Goal: Communication & Community: Answer question/provide support

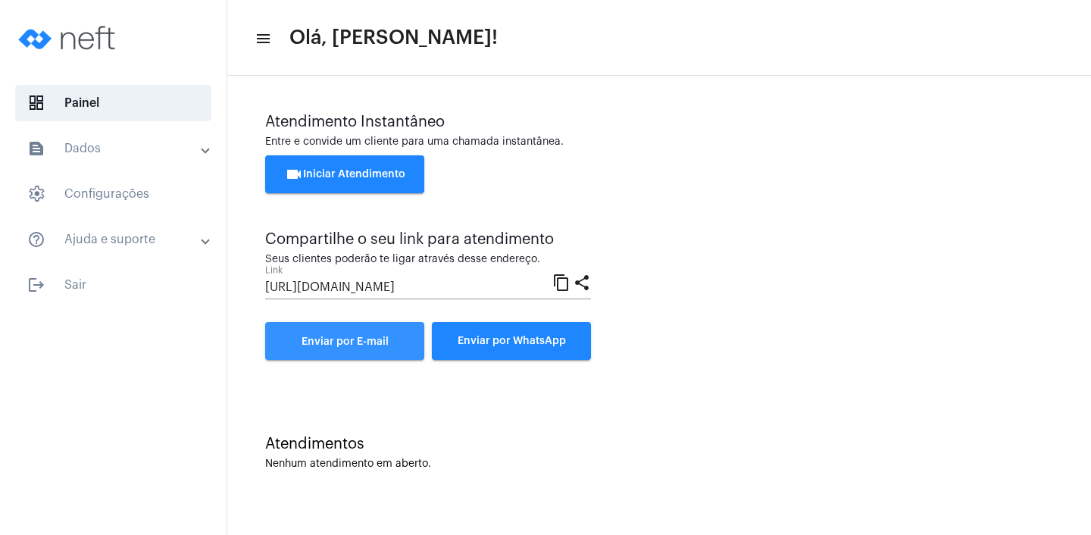
click at [368, 338] on span "Enviar por E-mail" at bounding box center [344, 341] width 87 height 11
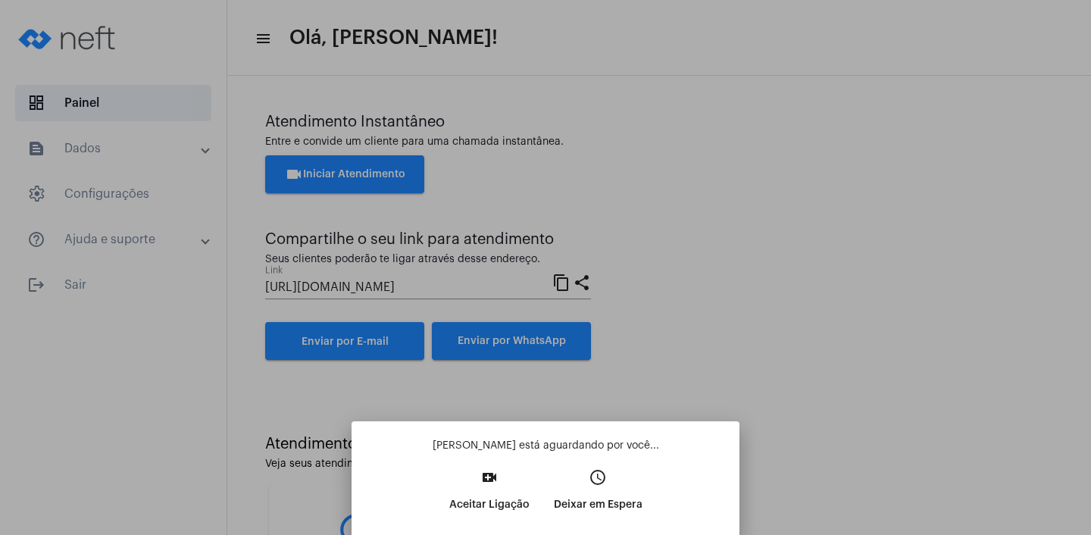
click at [474, 506] on p "Aceitar Ligação" at bounding box center [489, 504] width 80 height 27
click at [474, 506] on button "video_call Aceitar Ligação" at bounding box center [489, 495] width 105 height 65
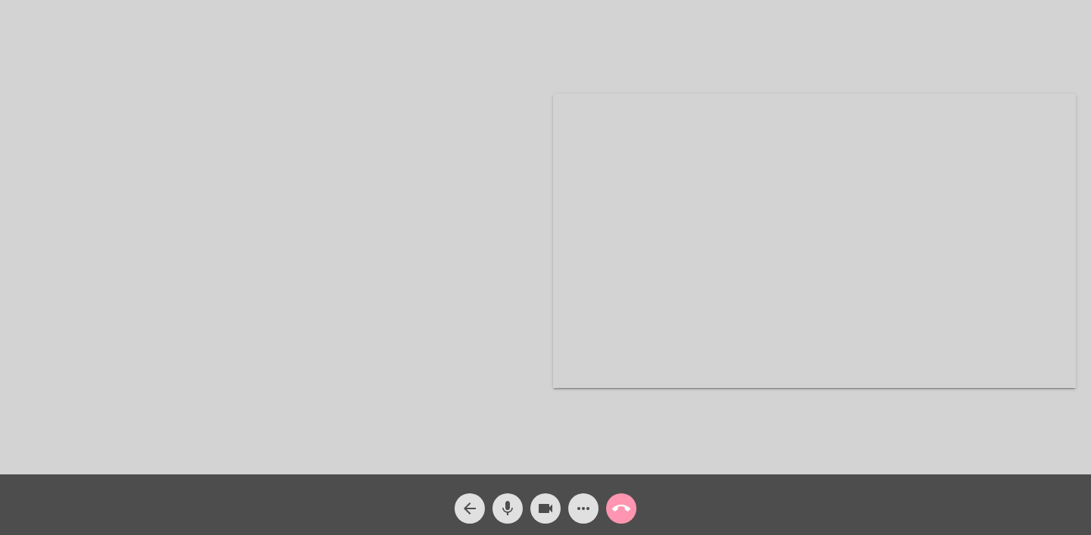
click at [300, 281] on div at bounding box center [276, 241] width 523 height 470
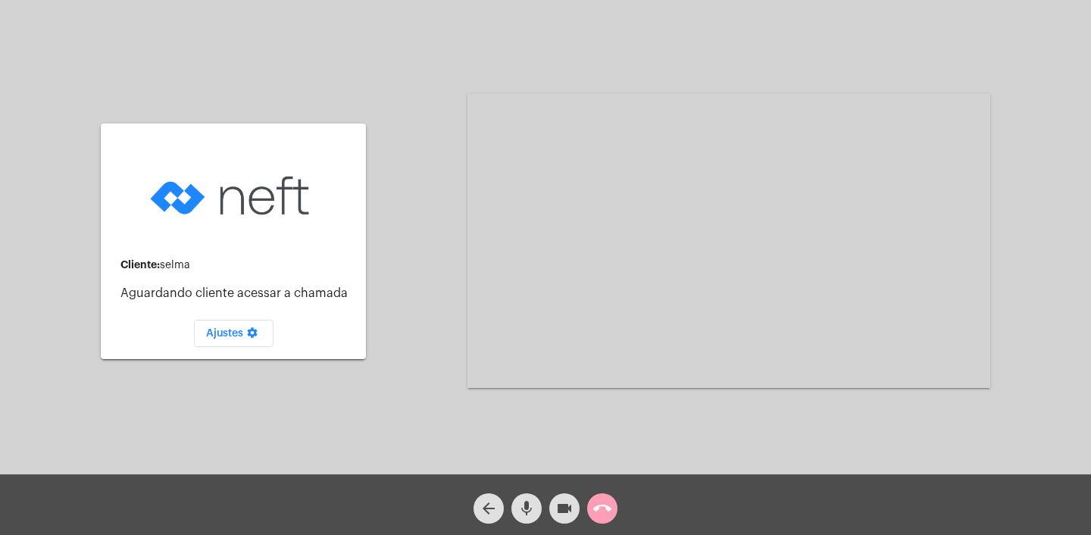
click at [601, 500] on mat-icon "call_end" at bounding box center [602, 508] width 18 height 18
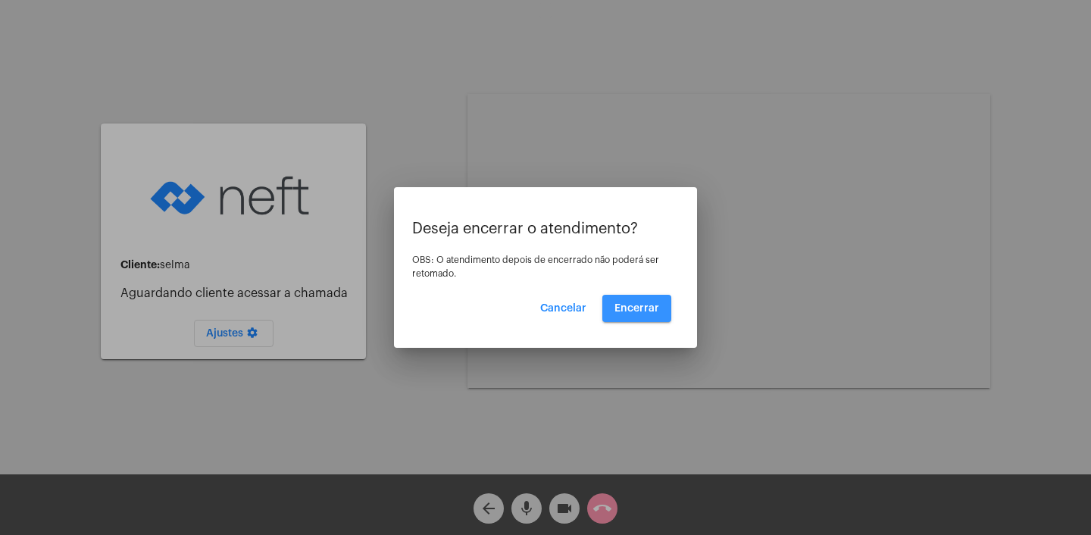
click at [629, 314] on button "Encerrar" at bounding box center [636, 308] width 69 height 27
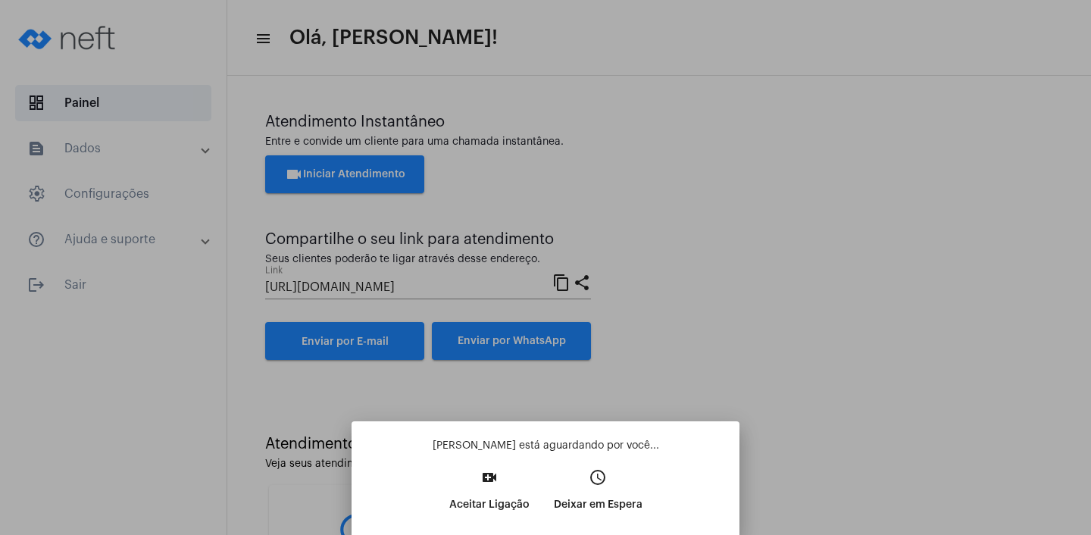
click at [476, 503] on p "Aceitar Ligação" at bounding box center [489, 504] width 80 height 27
click at [476, 503] on button "video_call Aceitar Ligação" at bounding box center [489, 495] width 105 height 65
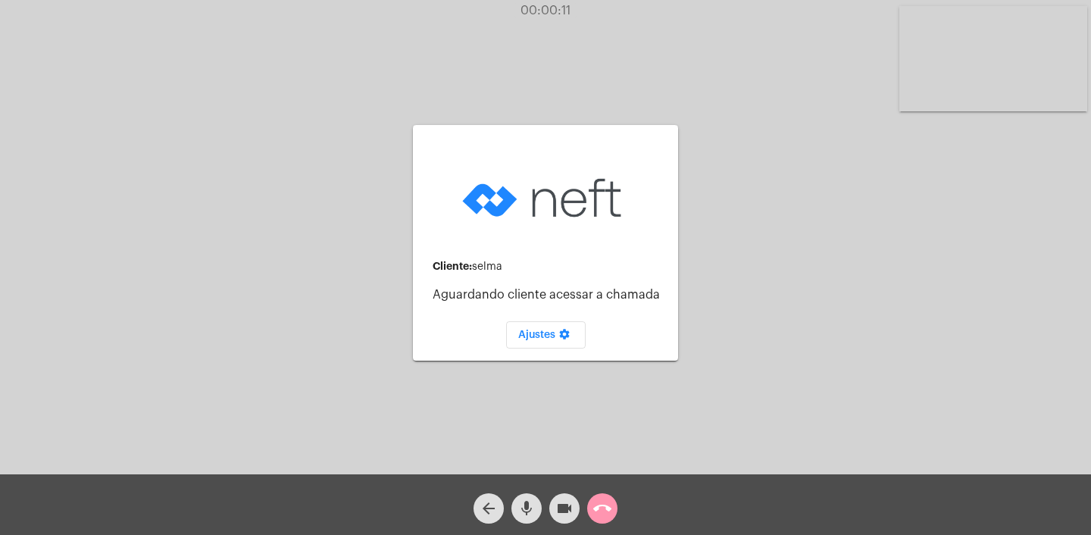
click at [601, 514] on mat-icon "call_end" at bounding box center [602, 508] width 18 height 18
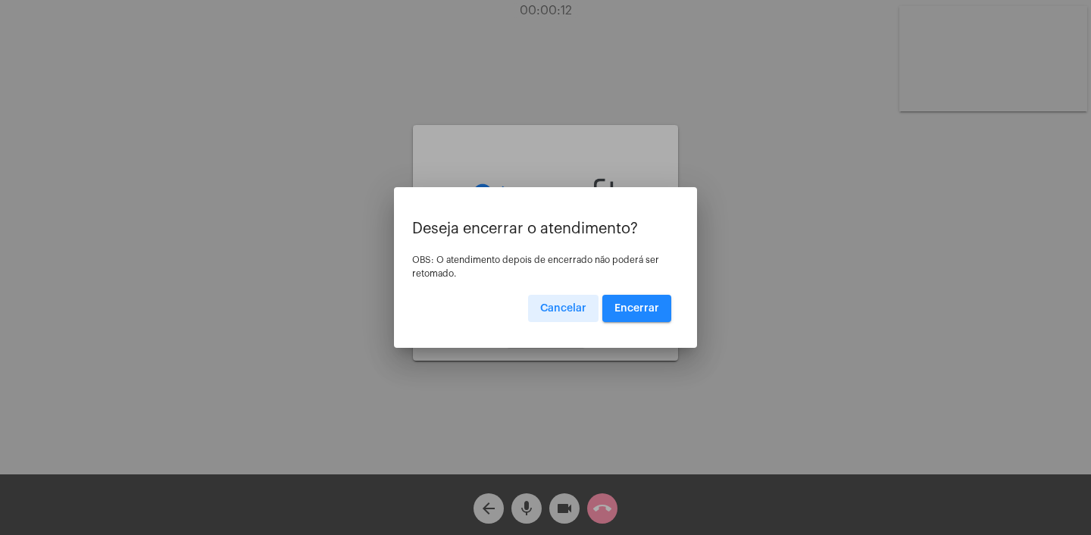
click at [647, 307] on span "Encerrar" at bounding box center [636, 308] width 45 height 11
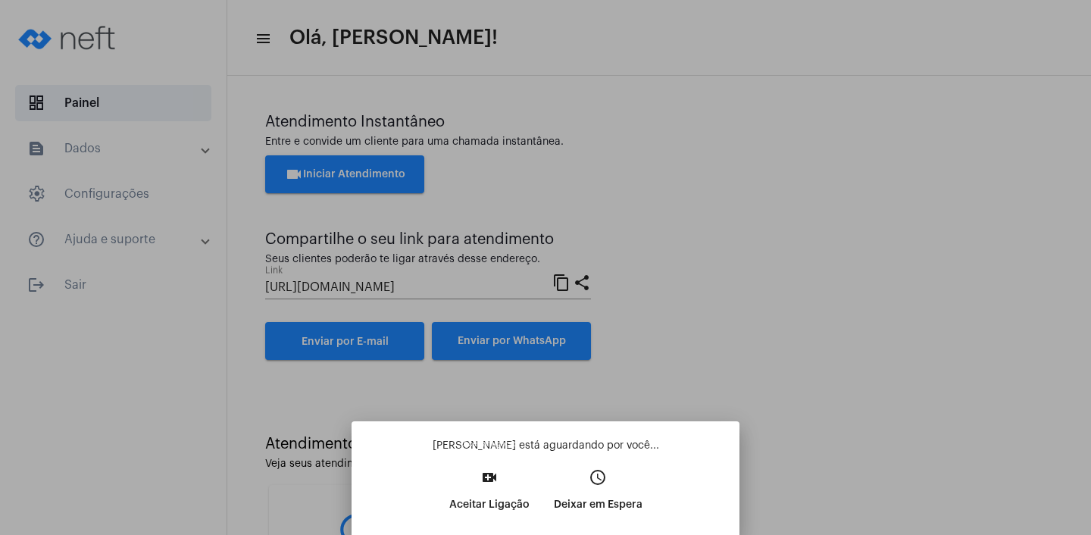
click at [473, 501] on p "Aceitar Ligação" at bounding box center [489, 504] width 80 height 27
